Goal: Task Accomplishment & Management: Complete application form

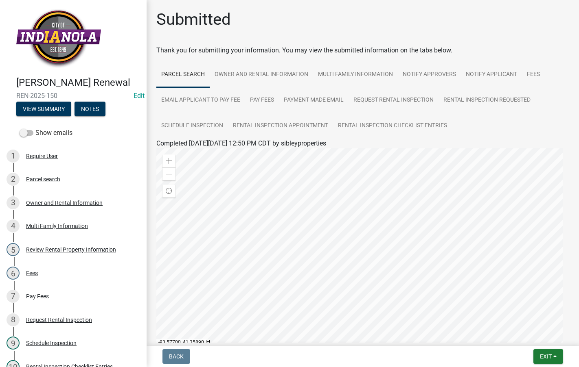
scroll to position [146, 0]
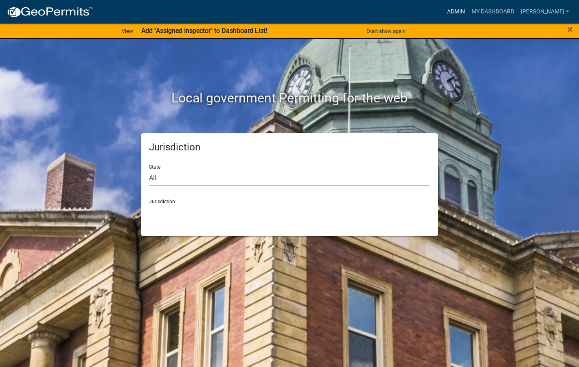
click at [469, 7] on div "Admin My Dashboard Visser Admin Account Logout" at bounding box center [336, 11] width 472 height 15
click at [468, 14] on link "Admin" at bounding box center [456, 11] width 24 height 15
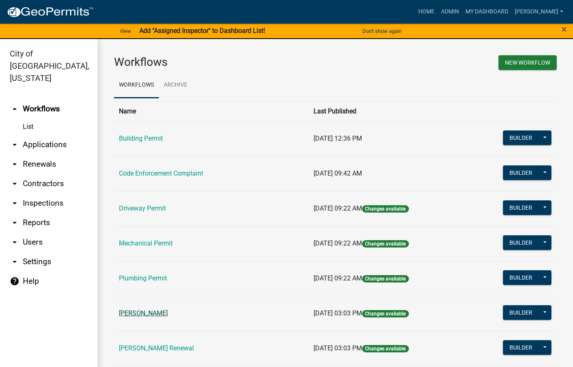
click at [154, 311] on link "Rental Registration" at bounding box center [143, 314] width 49 height 8
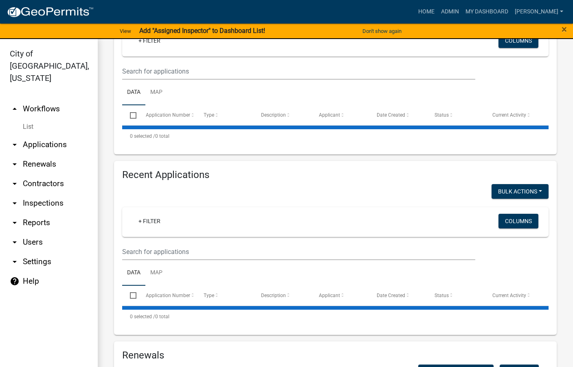
select select "3: 100"
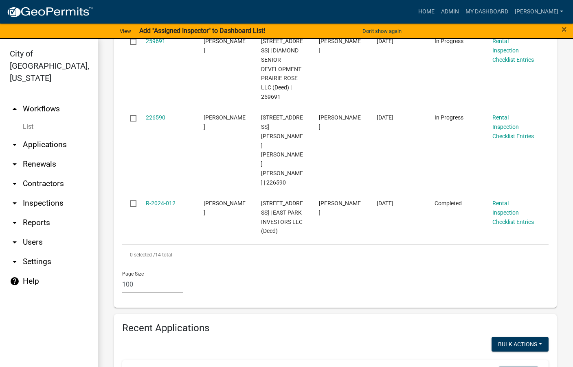
scroll to position [1017, 0]
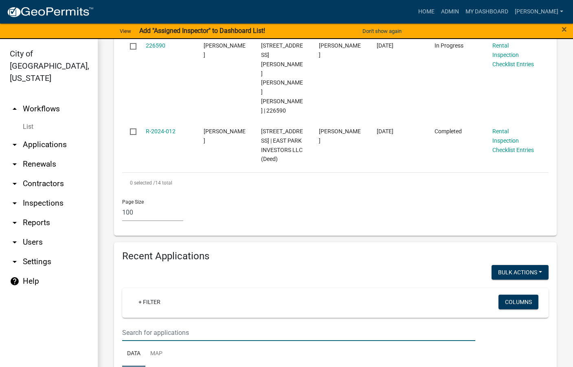
type input "Kentucky"
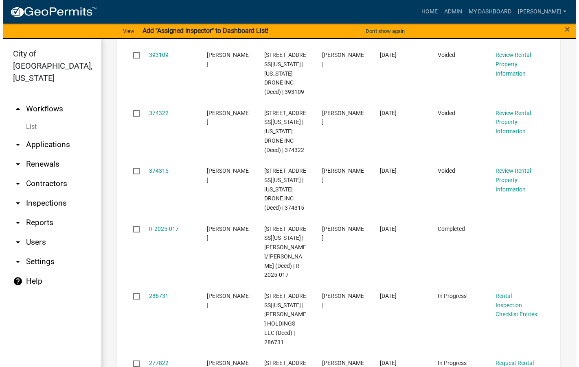
scroll to position [1547, 0]
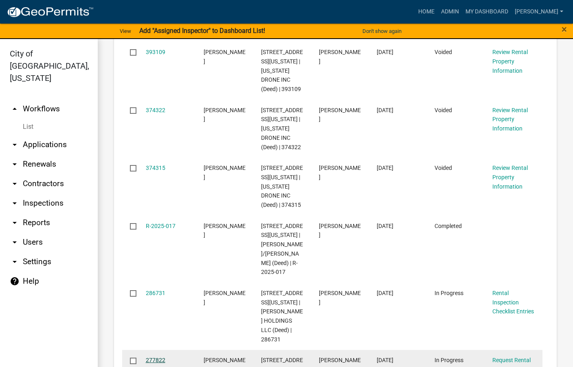
click at [154, 357] on link "277822" at bounding box center [156, 360] width 20 height 7
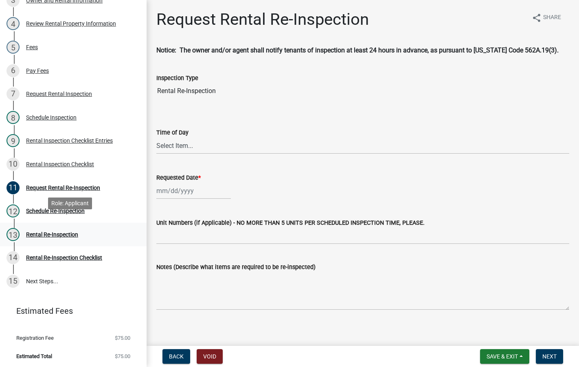
scroll to position [203, 0]
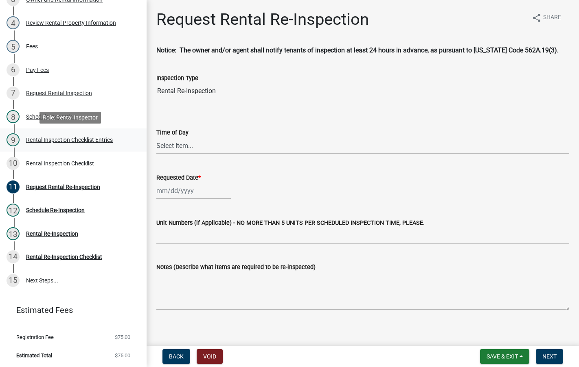
click at [97, 141] on div "Rental Inspection Checklist Entries" at bounding box center [69, 140] width 87 height 6
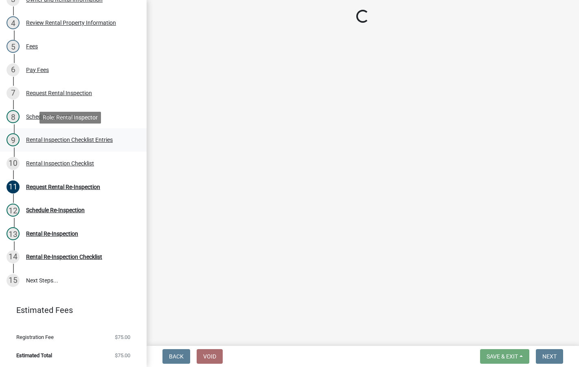
select select "3237a74e-59b5-424e-94fe-d72df491538c"
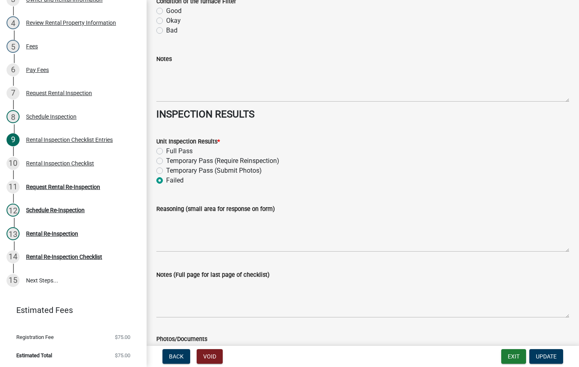
scroll to position [3592, 0]
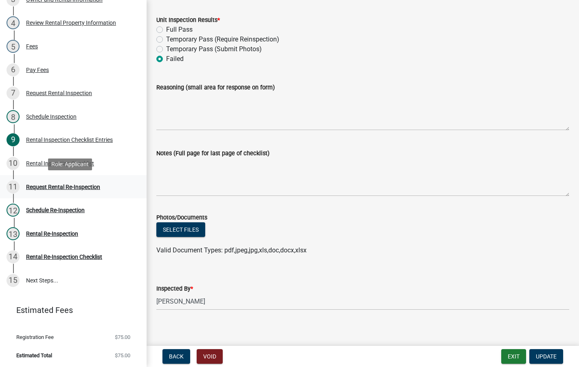
click at [80, 186] on div "Request Rental Re-Inspection" at bounding box center [63, 187] width 74 height 6
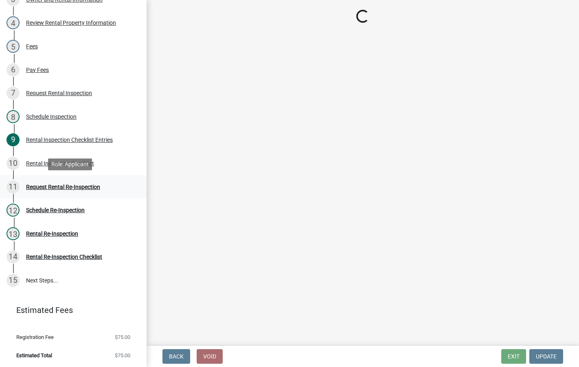
scroll to position [0, 0]
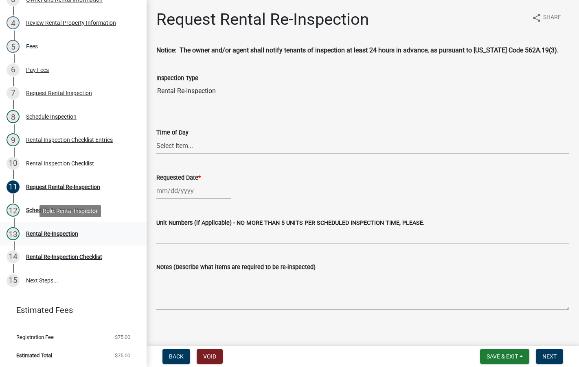
click at [67, 234] on div "Rental Re-Inspection" at bounding box center [52, 234] width 52 height 6
click at [67, 252] on div "14 Rental Re-Inspection Checklist" at bounding box center [70, 257] width 127 height 13
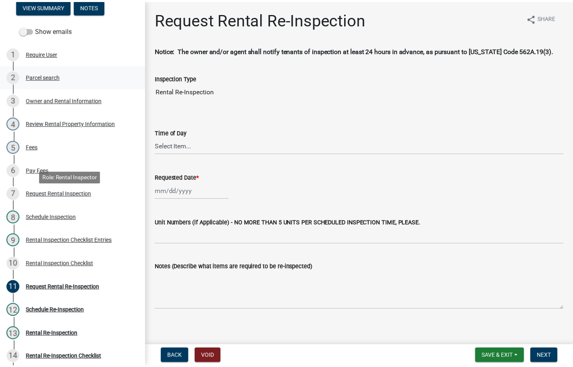
scroll to position [81, 0]
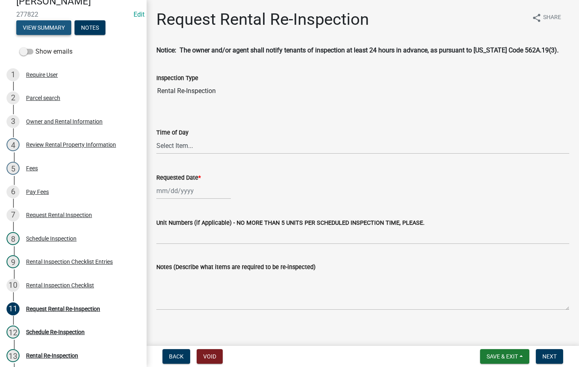
click at [52, 31] on button "View Summary" at bounding box center [43, 27] width 55 height 15
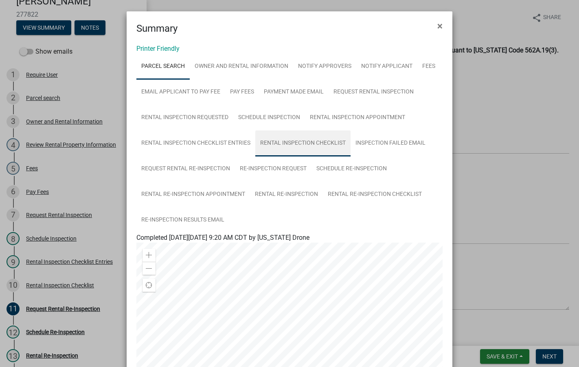
click at [309, 139] on link "Rental Inspection Checklist" at bounding box center [302, 144] width 95 height 26
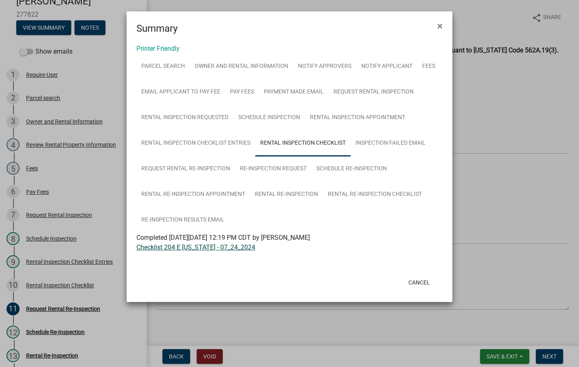
click at [199, 245] on link "Checklist 204 E Kentucky - 07_24_2024" at bounding box center [195, 248] width 119 height 8
click at [74, 310] on ngb-modal-window "Summary × Printer Friendly Parcel search Owner and Rental Information Notify Ap…" at bounding box center [289, 183] width 579 height 367
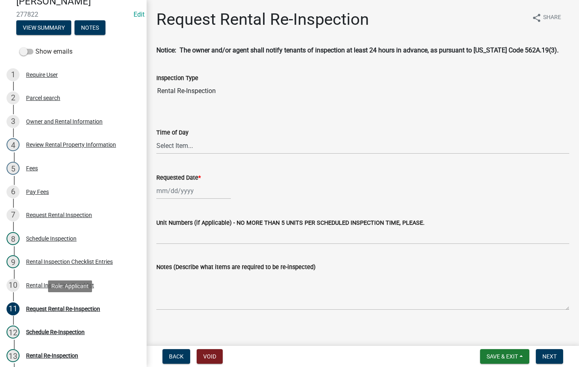
click at [74, 308] on div "Request Rental Re-Inspection" at bounding box center [63, 309] width 74 height 6
click at [184, 144] on select "Select Item... AM PM" at bounding box center [362, 146] width 413 height 17
click at [556, 357] on span "Next" at bounding box center [549, 357] width 14 height 7
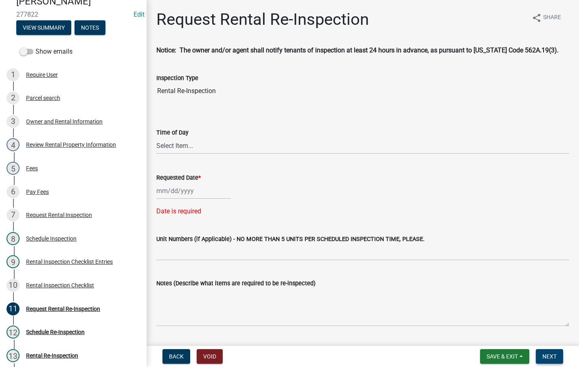
click at [538, 352] on button "Next" at bounding box center [549, 357] width 27 height 15
click at [521, 359] on button "Save & Exit" at bounding box center [504, 357] width 49 height 15
click at [511, 341] on button "Save & Exit" at bounding box center [496, 336] width 65 height 20
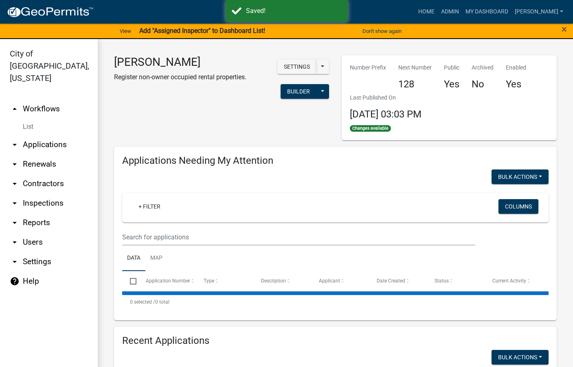
select select "3: 100"
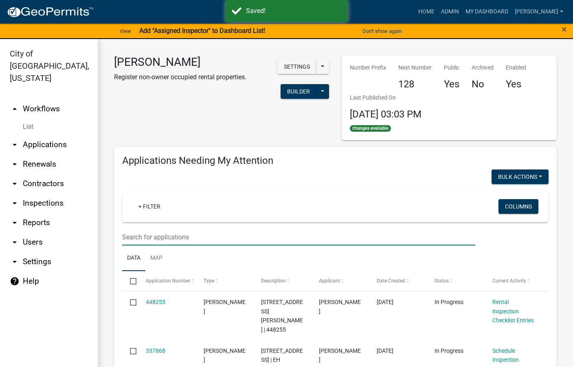
click at [197, 238] on input "text" at bounding box center [298, 237] width 353 height 17
type input "204"
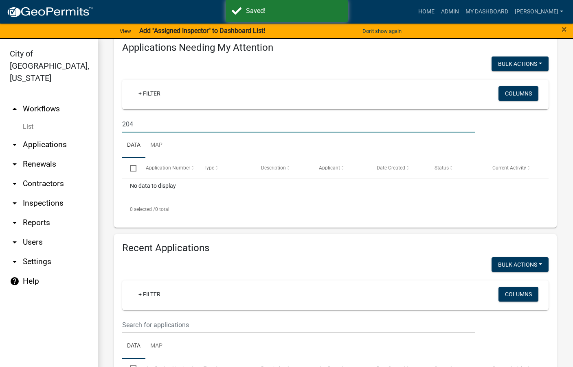
scroll to position [244, 0]
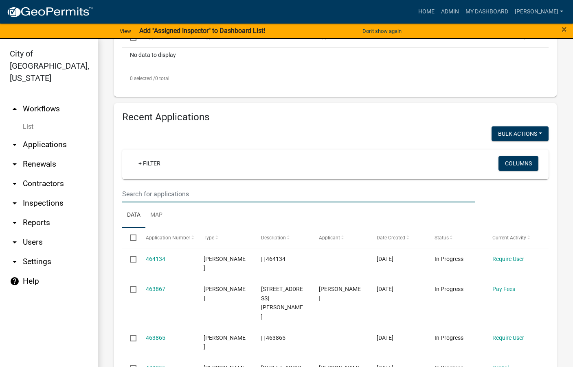
click at [234, 196] on input "text" at bounding box center [298, 194] width 353 height 17
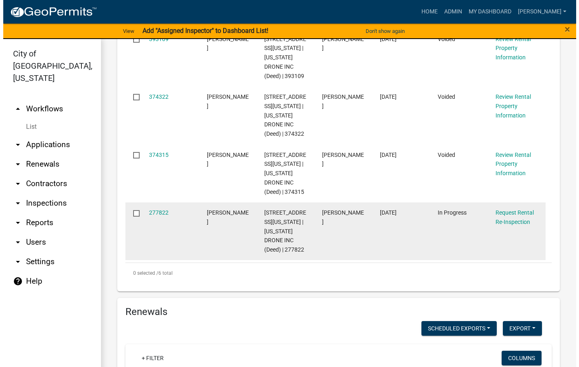
scroll to position [610, 0]
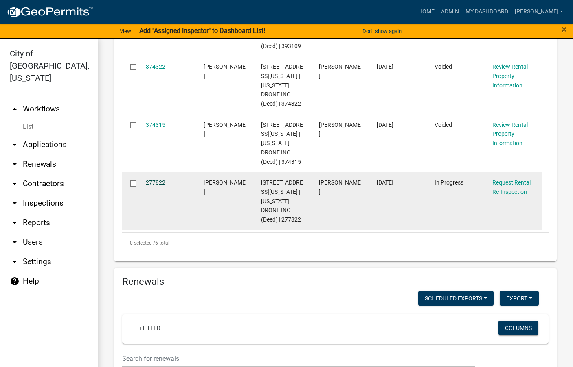
type input "204 e k"
click at [155, 183] on link "277822" at bounding box center [156, 182] width 20 height 7
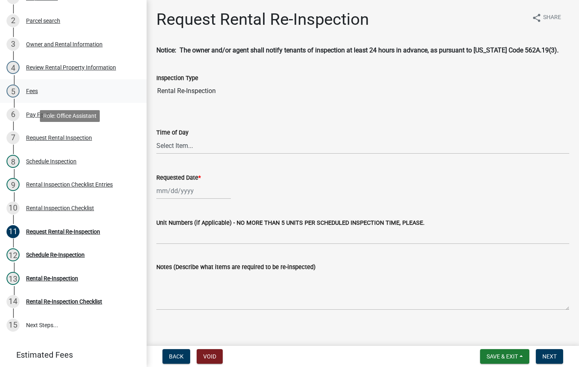
scroll to position [163, 0]
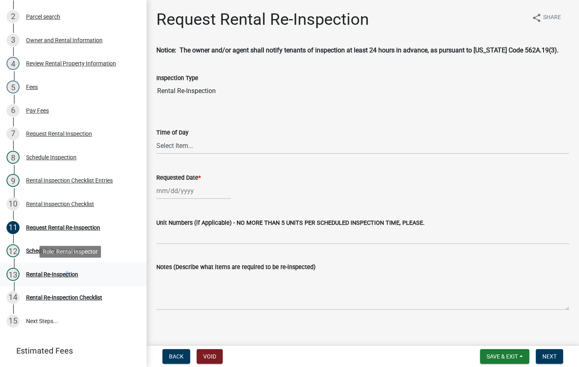
click at [64, 274] on div "Rental Re-Inspection" at bounding box center [52, 275] width 52 height 6
click at [65, 273] on div "Rental Re-Inspection" at bounding box center [52, 275] width 52 height 6
click at [59, 256] on div "12 Schedule Re-Inspection" at bounding box center [70, 251] width 127 height 13
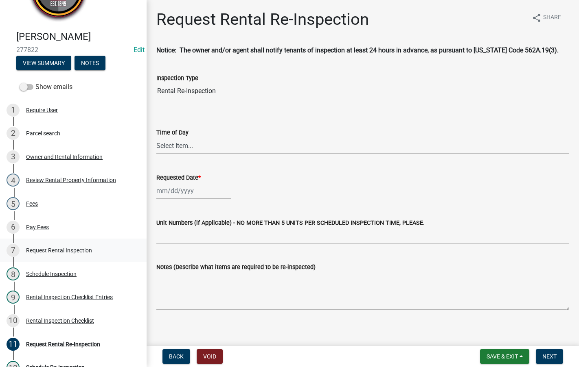
scroll to position [0, 0]
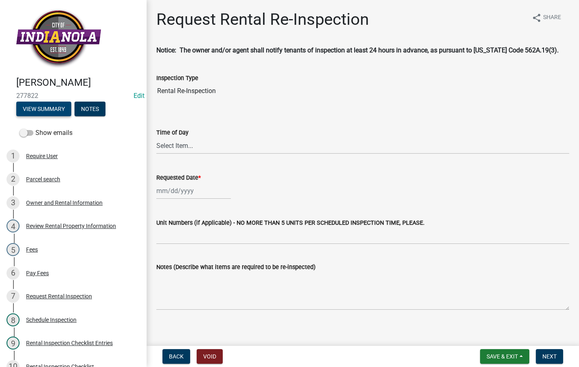
click at [57, 107] on button "View Summary" at bounding box center [43, 109] width 55 height 15
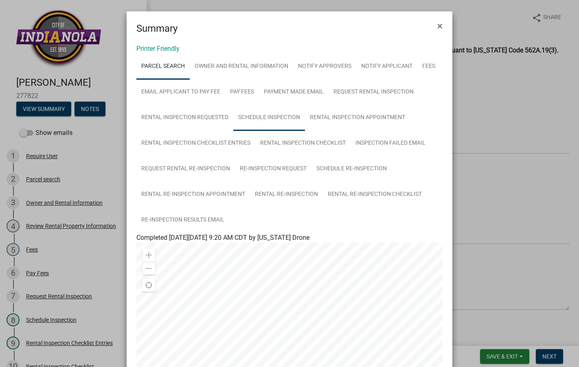
click at [265, 116] on link "Schedule Inspection" at bounding box center [269, 118] width 72 height 26
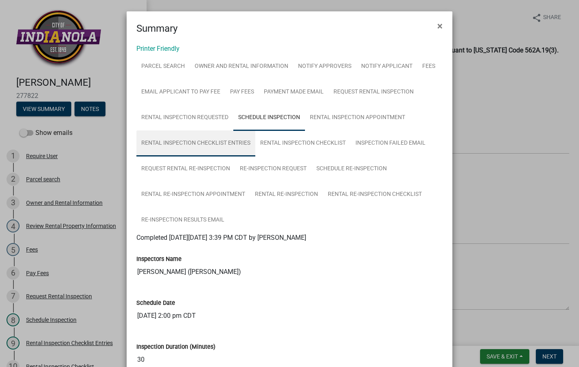
click at [177, 148] on link "Rental Inspection Checklist Entries" at bounding box center [195, 144] width 119 height 26
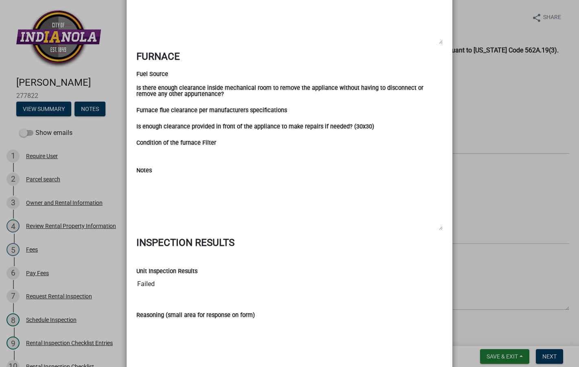
scroll to position [1738, 0]
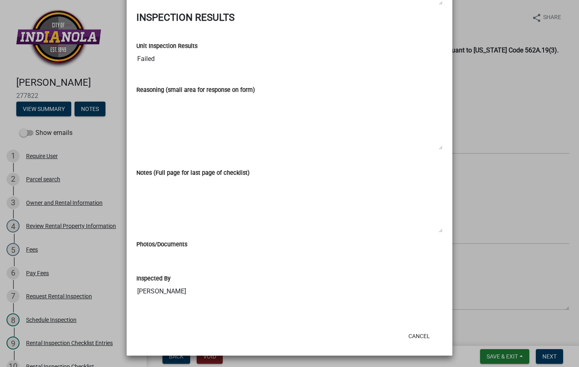
click at [482, 285] on ngb-modal-window "Summary × Printer Friendly Parcel search Owner and Rental Information Notify Ap…" at bounding box center [289, 183] width 579 height 367
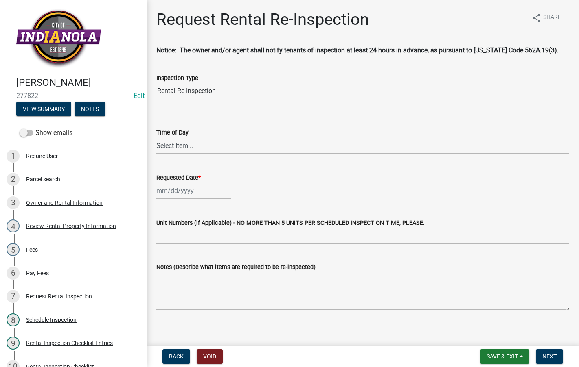
click at [190, 144] on select "Select Item... AM PM" at bounding box center [362, 146] width 413 height 17
click at [156, 138] on select "Select Item... AM PM" at bounding box center [362, 146] width 413 height 17
select select "47840d63-8a8f-4dfd-9e01-0d7b011cf41e"
click at [179, 188] on div at bounding box center [193, 191] width 74 height 17
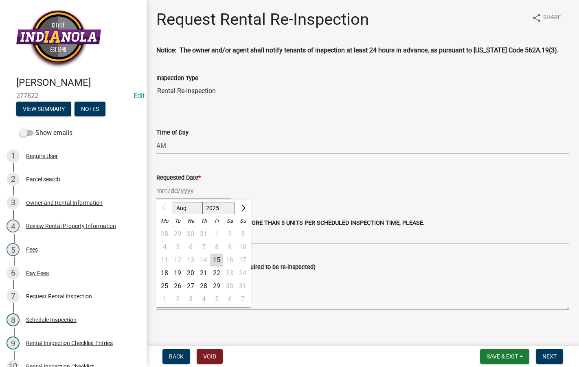
click at [216, 258] on div "15" at bounding box center [216, 260] width 13 height 13
type input "[DATE]"
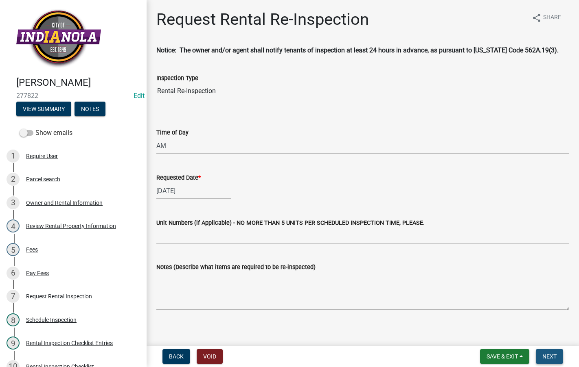
click at [557, 356] on button "Next" at bounding box center [549, 357] width 27 height 15
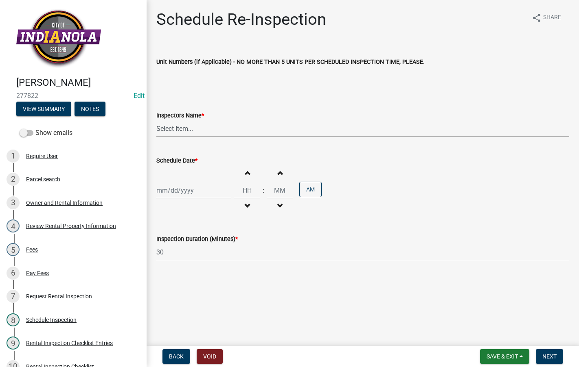
click at [208, 125] on select "Select Item... Timothy Little Emily Rizvic Michael Visser Tara Bosteder" at bounding box center [362, 128] width 413 height 17
click at [156, 120] on select "Select Item... Timothy Little Emily Rizvic Michael Visser Tara Bosteder" at bounding box center [362, 128] width 413 height 17
select select "3237a74e-59b5-424e-94fe-d72df491538c"
click at [190, 188] on div at bounding box center [193, 190] width 74 height 17
select select "8"
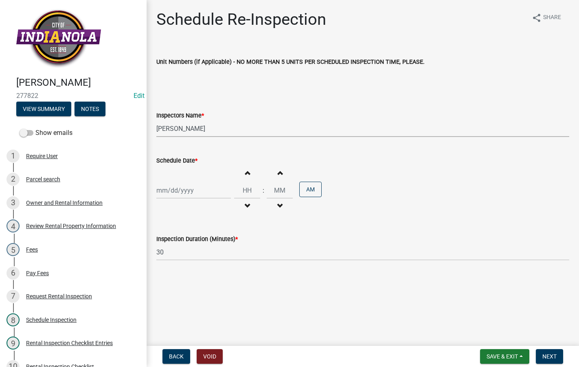
select select "2025"
click at [219, 256] on div "15" at bounding box center [216, 260] width 13 height 13
type input "[DATE]"
click at [243, 199] on button "Decrement hours" at bounding box center [246, 206] width 17 height 15
type input "11"
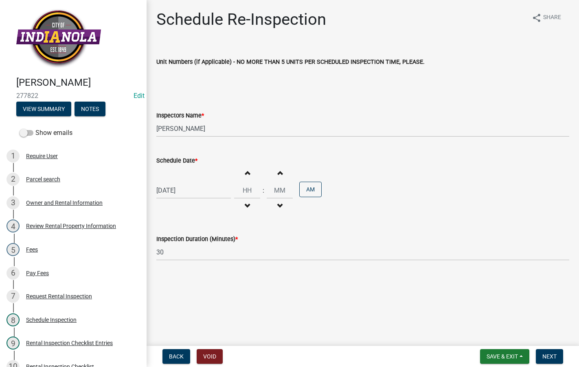
type input "00"
click at [557, 358] on button "Next" at bounding box center [549, 357] width 27 height 15
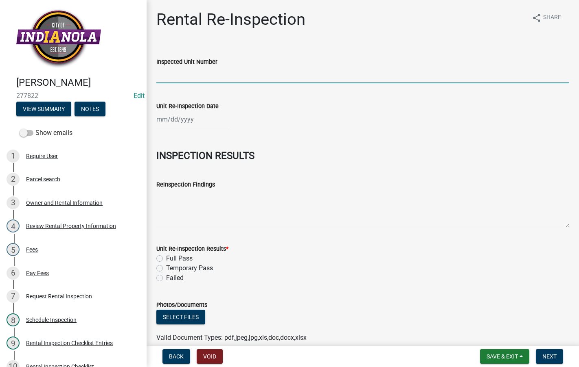
click at [231, 70] on input "Inspected Unit Number" at bounding box center [362, 75] width 413 height 17
type input "204 E Kentucky"
click at [181, 120] on div at bounding box center [193, 119] width 74 height 17
select select "8"
select select "2025"
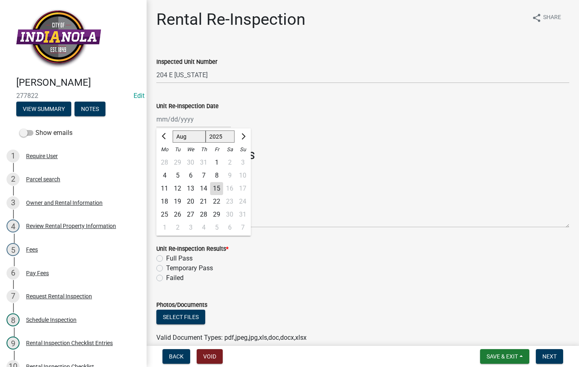
click at [205, 188] on div "14" at bounding box center [203, 188] width 13 height 13
type input "08/14/2025"
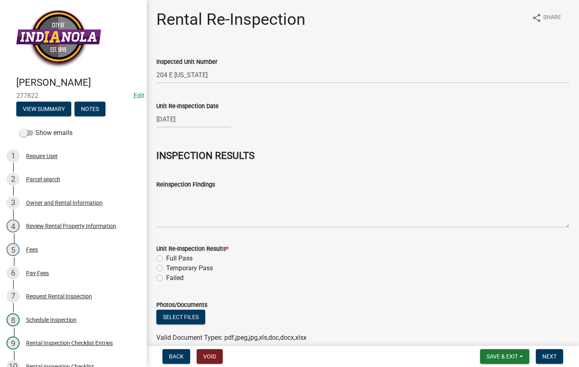
select select "8"
select select "2025"
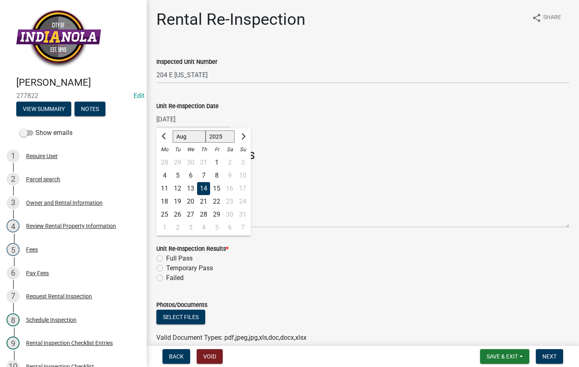
click at [188, 119] on div "08/14/2025 Jan Feb Mar Apr May Jun Jul Aug Sep Oct Nov Dec 1525 1526 1527 1528 …" at bounding box center [193, 119] width 74 height 17
click at [191, 192] on div "13" at bounding box center [190, 188] width 13 height 13
type input "08/13/2025"
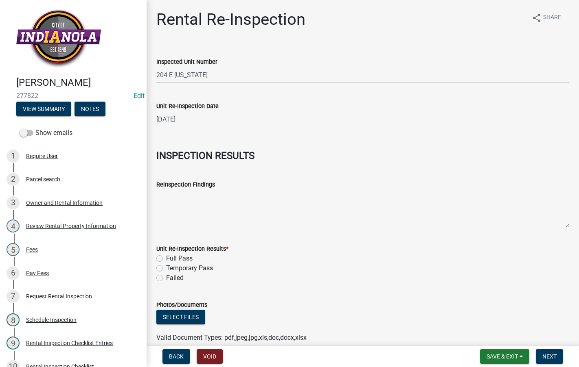
click at [166, 258] on label "Full Pass" at bounding box center [179, 259] width 26 height 10
click at [166, 258] on input "Full Pass" at bounding box center [168, 256] width 5 height 5
radio input "true"
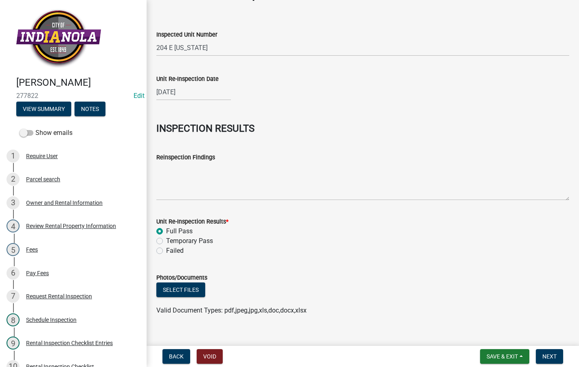
scroll to position [39, 0]
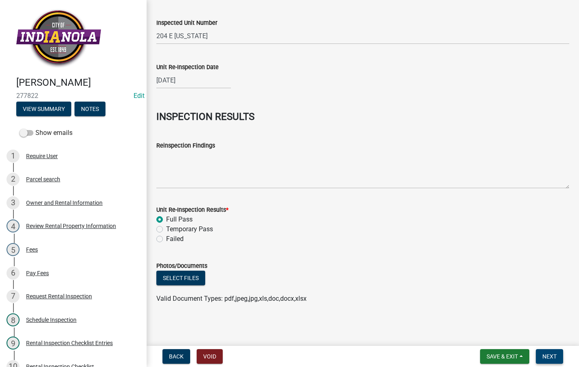
click at [549, 355] on span "Next" at bounding box center [549, 357] width 14 height 7
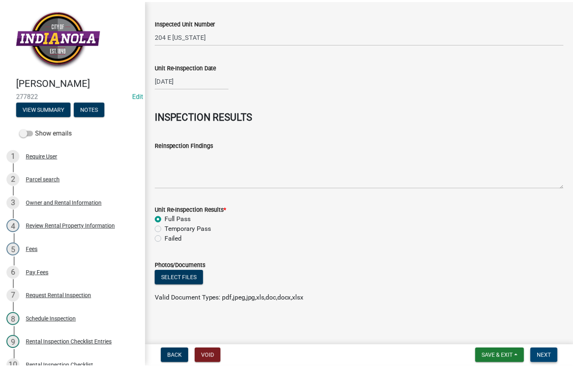
scroll to position [0, 0]
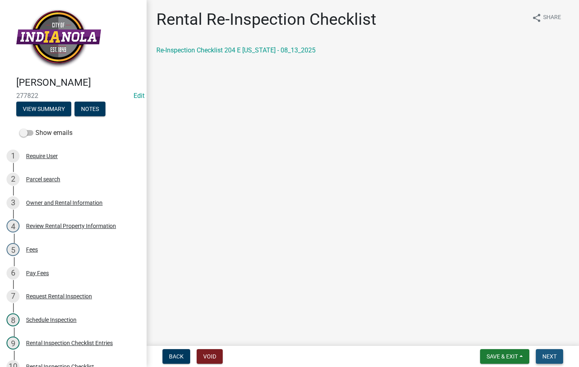
click at [548, 352] on button "Next" at bounding box center [549, 357] width 27 height 15
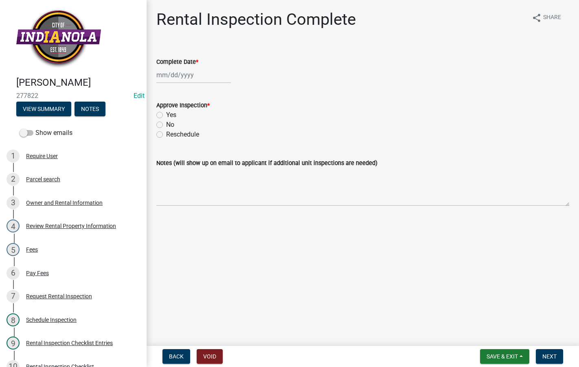
click at [194, 74] on div at bounding box center [193, 75] width 74 height 17
select select "8"
select select "2025"
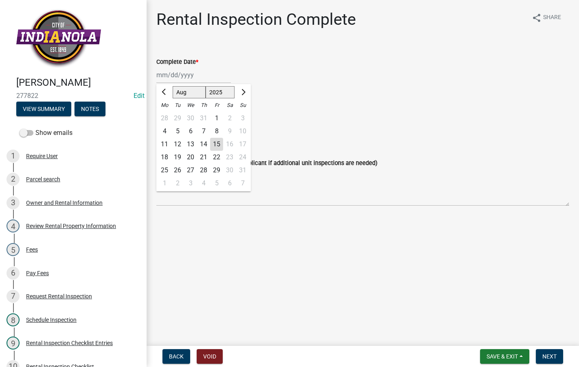
click at [189, 140] on div "13" at bounding box center [190, 144] width 13 height 13
type input "08/13/2025"
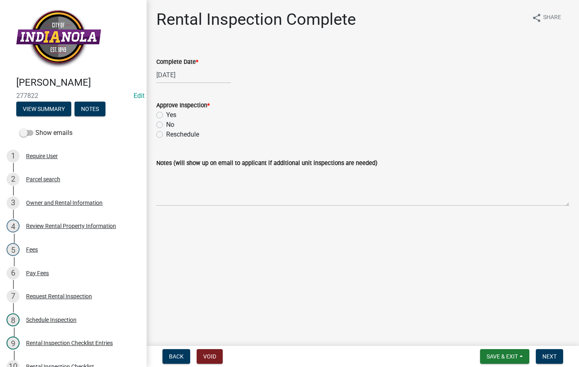
click at [157, 111] on div "Yes" at bounding box center [362, 115] width 413 height 10
click at [166, 117] on label "Yes" at bounding box center [171, 115] width 10 height 10
click at [166, 116] on input "Yes" at bounding box center [168, 112] width 5 height 5
radio input "true"
click at [551, 352] on button "Next" at bounding box center [549, 357] width 27 height 15
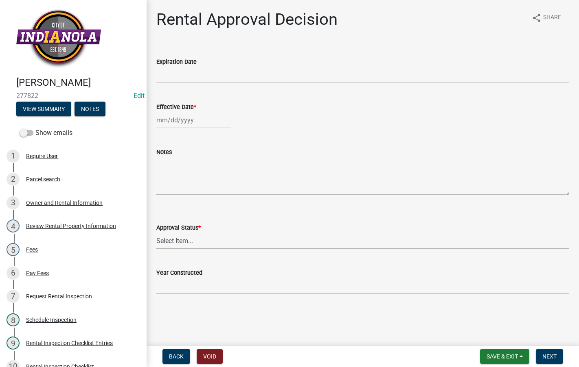
click at [188, 118] on div at bounding box center [193, 120] width 74 height 17
select select "8"
select select "2025"
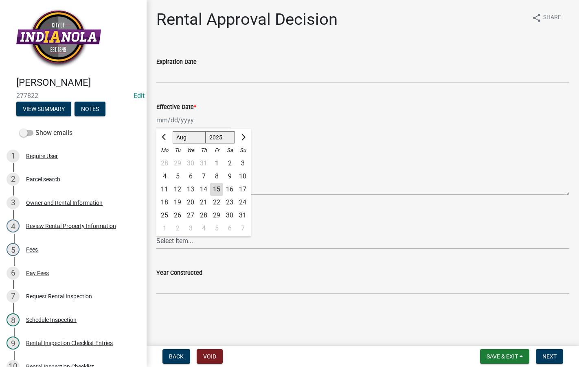
click at [190, 189] on div "13" at bounding box center [190, 189] width 13 height 13
type input "08/13/2025"
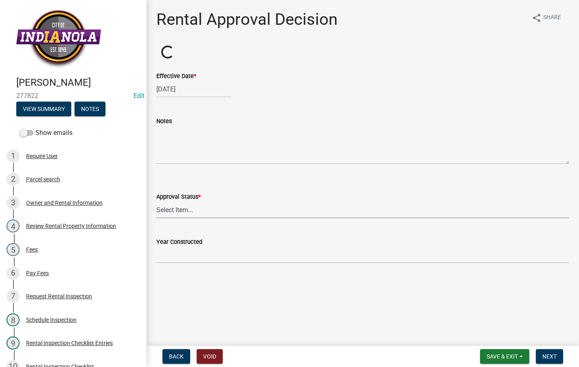
click at [179, 213] on select "Select Item... Approved Denied" at bounding box center [362, 210] width 413 height 17
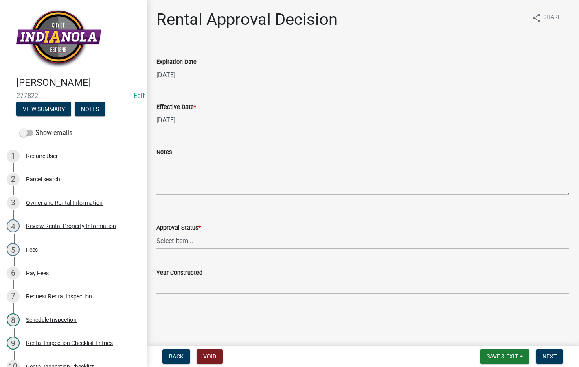
click at [178, 233] on select "Select Item... Approved Denied" at bounding box center [362, 241] width 413 height 17
click at [177, 242] on select "Select Item... Approved Denied" at bounding box center [362, 241] width 413 height 17
click at [156, 233] on select "Select Item... Approved Denied" at bounding box center [362, 241] width 413 height 17
select select "4b86b809-39dd-4c68-9f3d-fdb3e7050482"
click at [551, 354] on span "Next" at bounding box center [549, 357] width 14 height 7
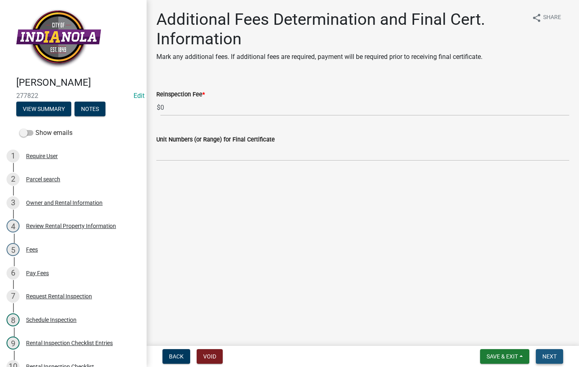
click at [547, 354] on span "Next" at bounding box center [549, 357] width 14 height 7
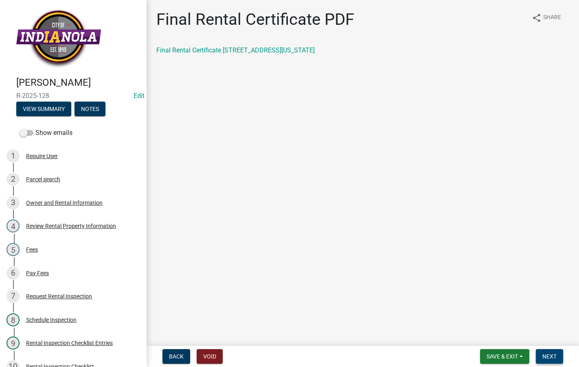
click at [549, 357] on span "Next" at bounding box center [549, 357] width 14 height 7
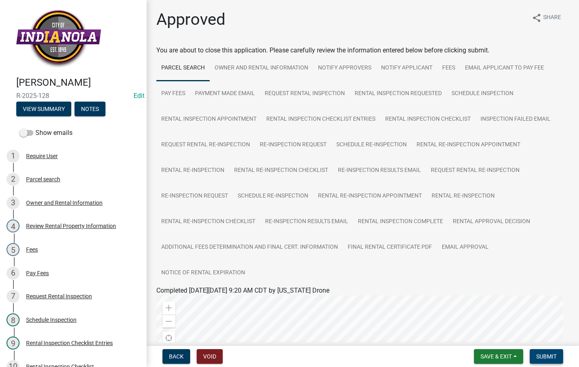
click at [549, 357] on span "Submit" at bounding box center [546, 357] width 20 height 7
